Goal: Task Accomplishment & Management: Manage account settings

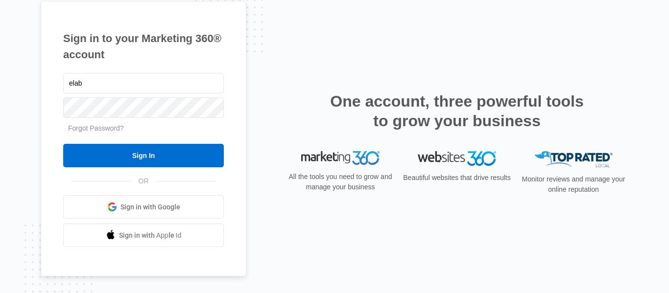
type input "[EMAIL_ADDRESS][DOMAIN_NAME]"
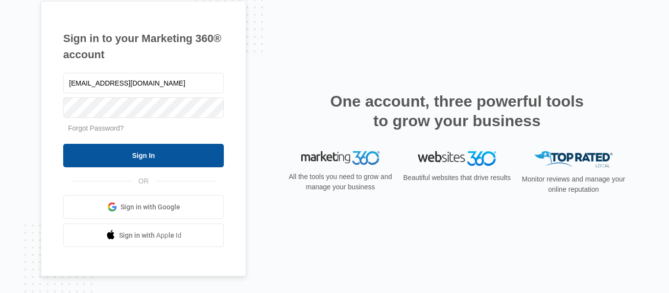
click at [136, 160] on input "Sign In" at bounding box center [143, 156] width 161 height 24
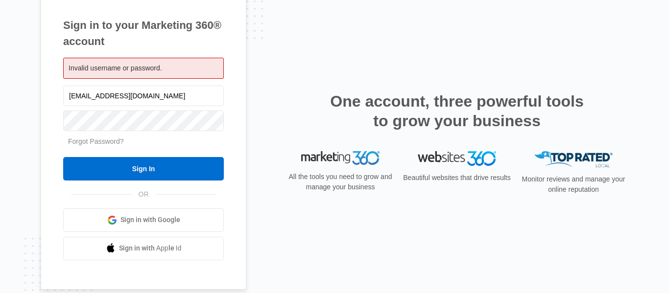
click at [101, 145] on link "Forgot Password?" at bounding box center [96, 142] width 56 height 8
